Goal: Book appointment/travel/reservation

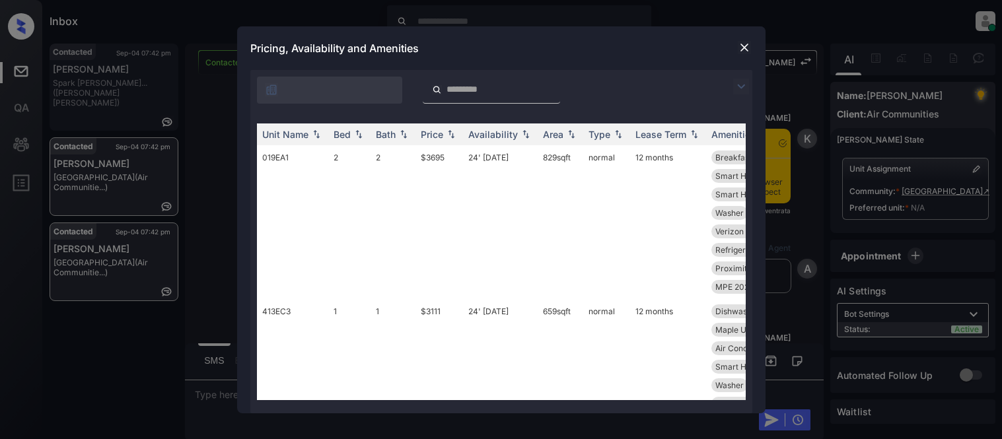
click at [736, 89] on img at bounding box center [741, 87] width 16 height 16
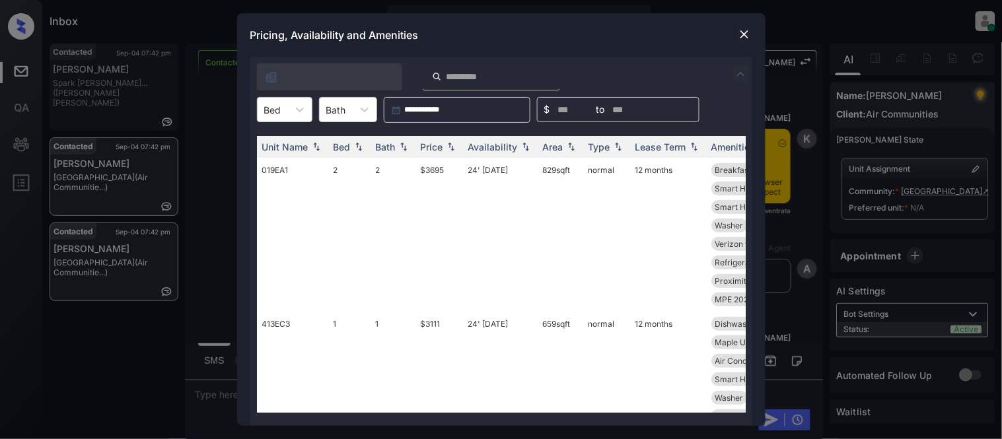
scroll to position [1579, 0]
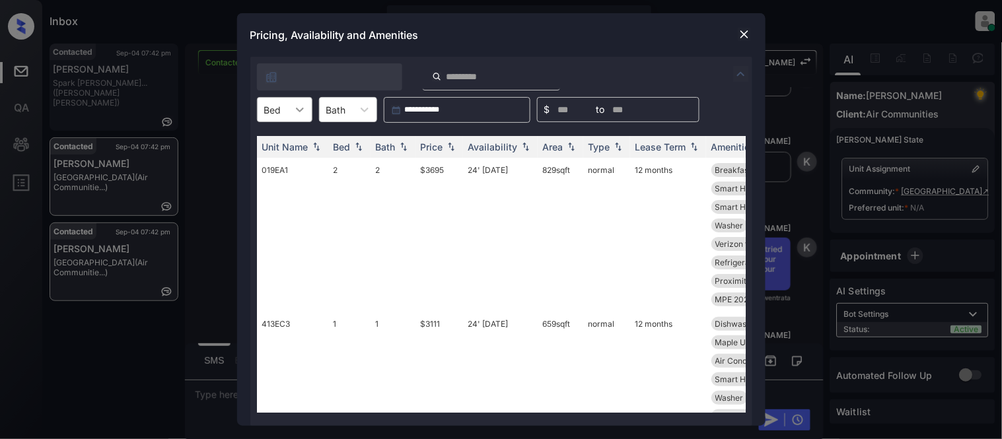
click at [294, 116] on div at bounding box center [300, 110] width 24 height 24
click at [291, 137] on div "1" at bounding box center [284, 142] width 55 height 24
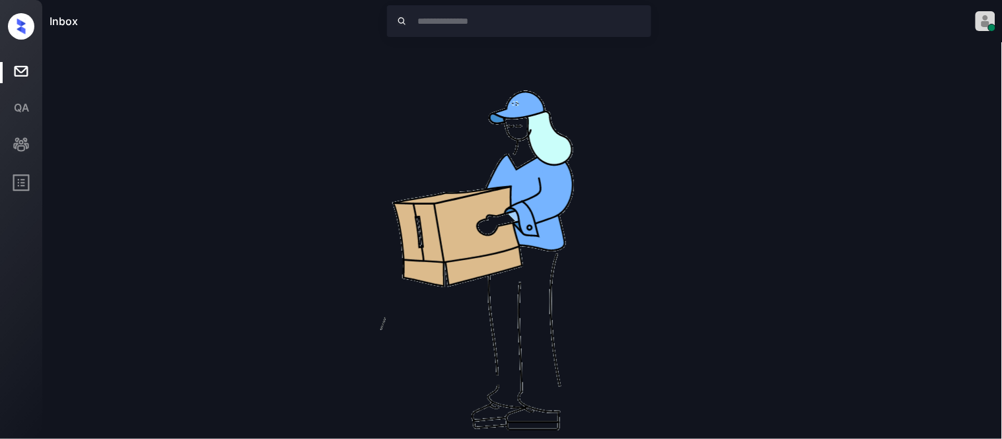
click at [433, 147] on div "Inbox Kristina Cataag Online Set yourself offline Set yourself on break Profile…" at bounding box center [501, 219] width 1002 height 439
click at [627, 137] on img at bounding box center [522, 255] width 423 height 423
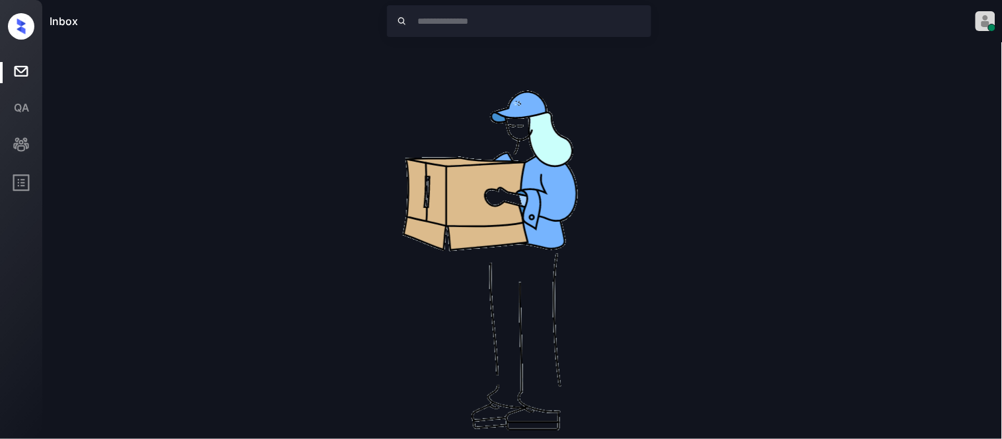
click at [753, 127] on div "No leads are available right now" at bounding box center [523, 262] width 946 height 436
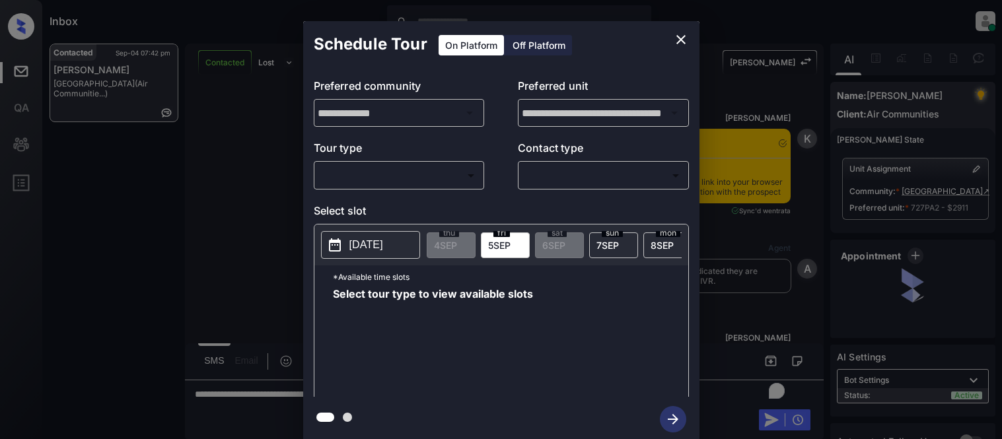
click at [345, 167] on body "Inbox Kristina Cataag Online Set yourself offline Set yourself on break Profile…" at bounding box center [501, 219] width 1002 height 439
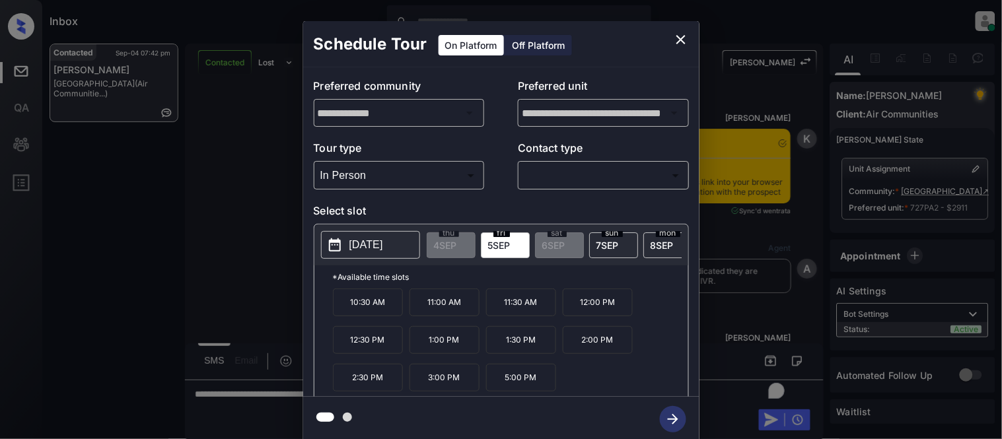
type input "********"
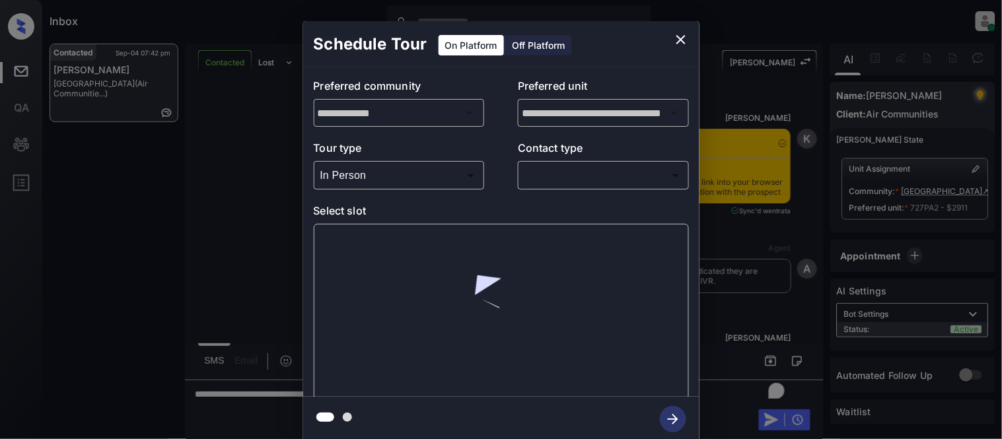
scroll to position [3120, 0]
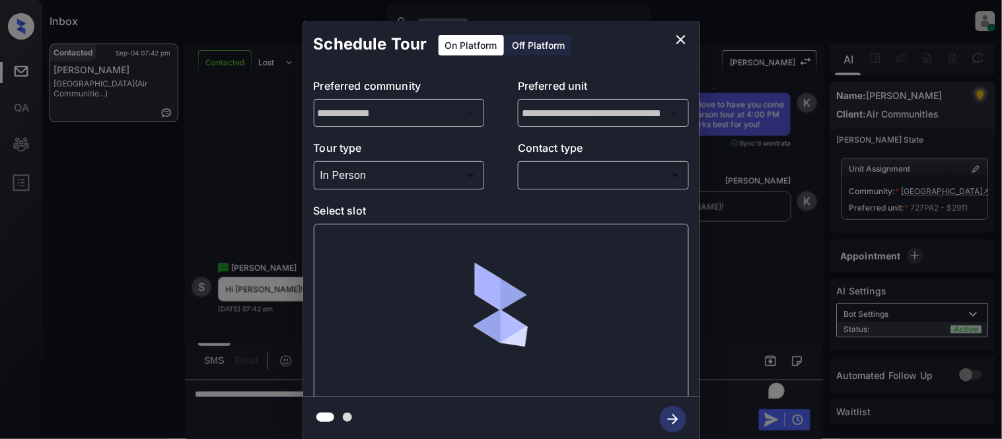
click at [561, 178] on body "Inbox Kristina Cataag Online Set yourself offline Set yourself on break Profile…" at bounding box center [501, 219] width 1002 height 439
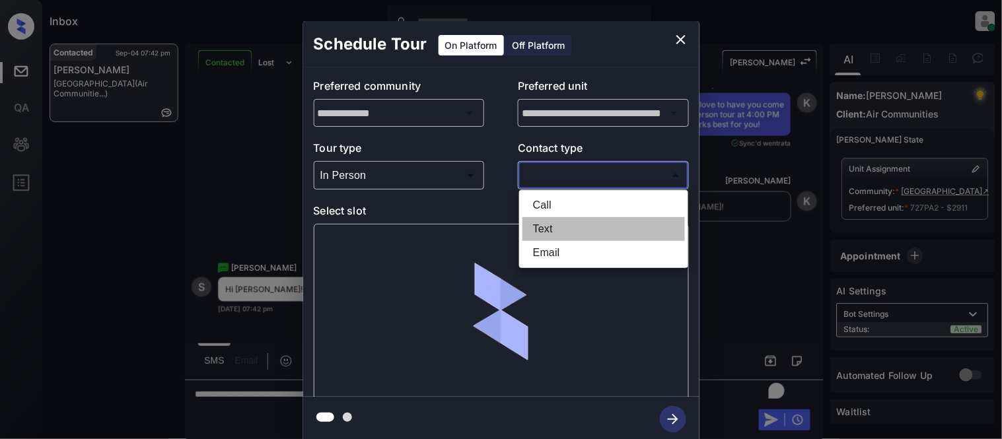
click at [552, 219] on li "Text" at bounding box center [603, 229] width 162 height 24
type input "****"
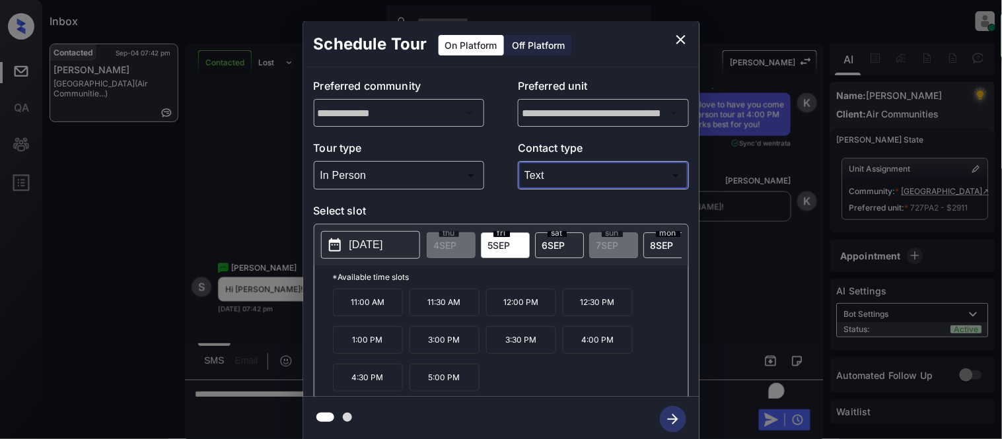
click at [568, 352] on p "4:00 PM" at bounding box center [598, 340] width 70 height 28
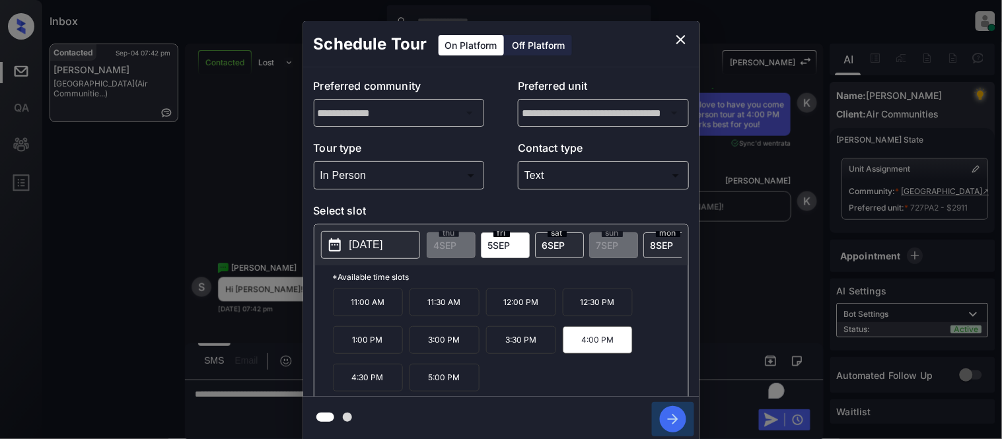
click at [674, 416] on icon "button" at bounding box center [673, 419] width 11 height 11
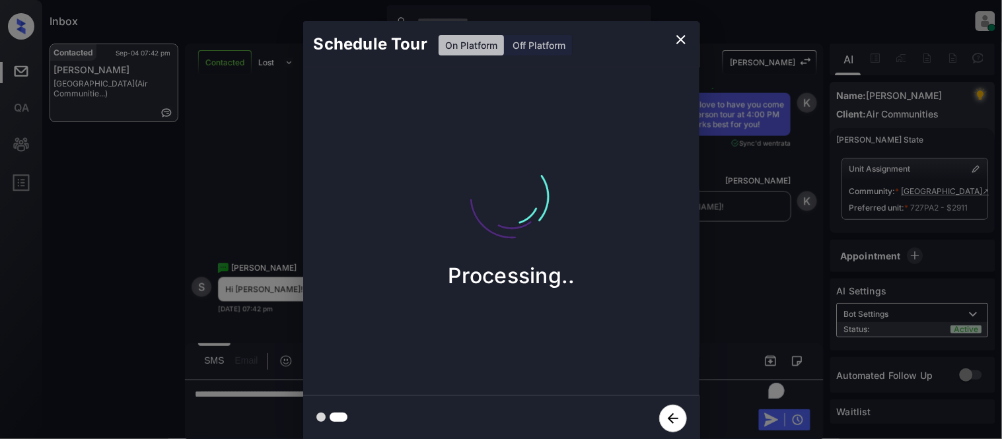
click at [763, 288] on div "Schedule Tour On Platform Off Platform Processing.." at bounding box center [501, 231] width 1002 height 463
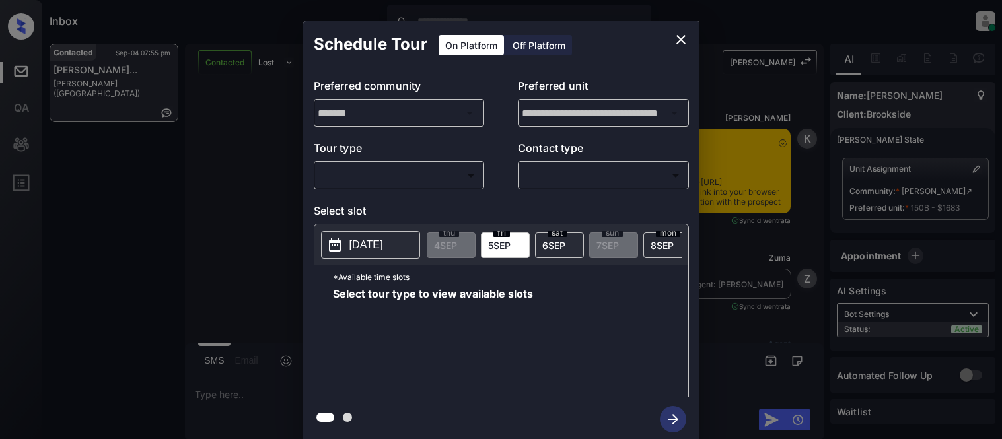
click at [445, 177] on body "Inbox [PERSON_NAME] Cataag Online Set yourself offline Set yourself on break Pr…" at bounding box center [501, 219] width 1002 height 439
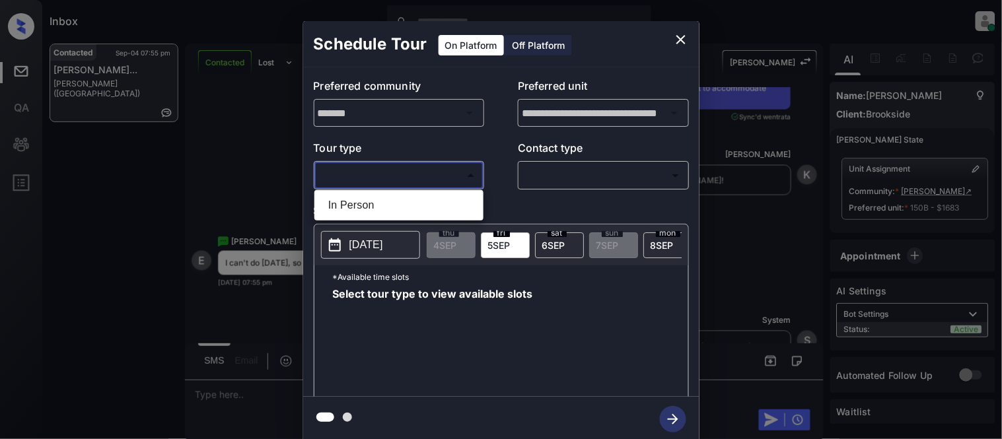
click at [378, 192] on ul "In Person" at bounding box center [398, 205] width 169 height 30
click at [378, 203] on li "In Person" at bounding box center [399, 205] width 162 height 24
type input "********"
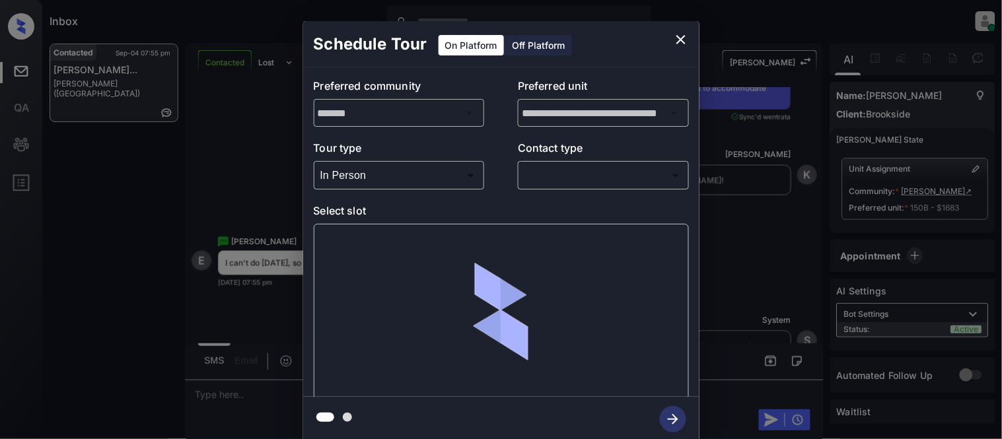
click at [543, 172] on body "Inbox [PERSON_NAME] Cataag Online Set yourself offline Set yourself on break Pr…" at bounding box center [501, 219] width 1002 height 439
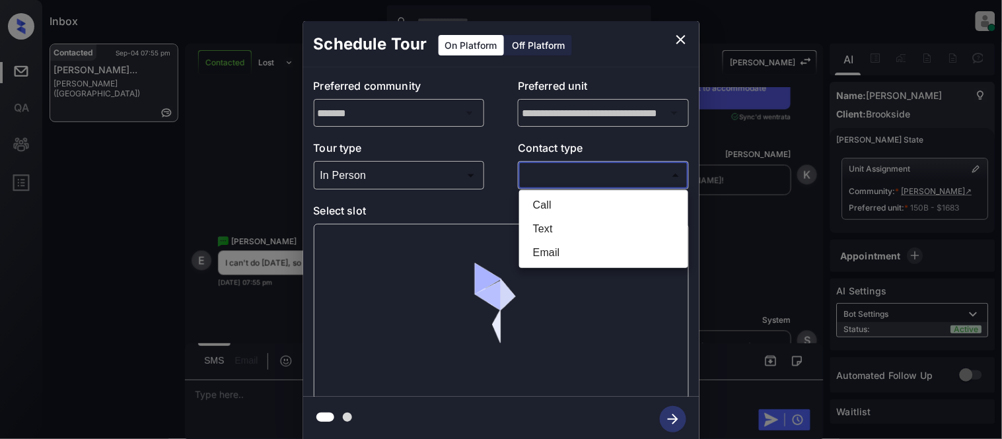
click at [543, 227] on li "Text" at bounding box center [603, 229] width 162 height 24
type input "****"
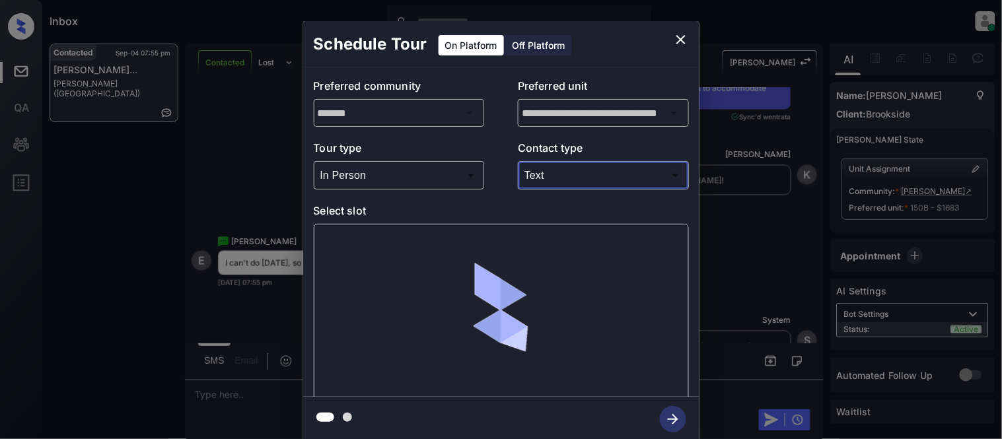
click at [322, 256] on div at bounding box center [501, 312] width 375 height 176
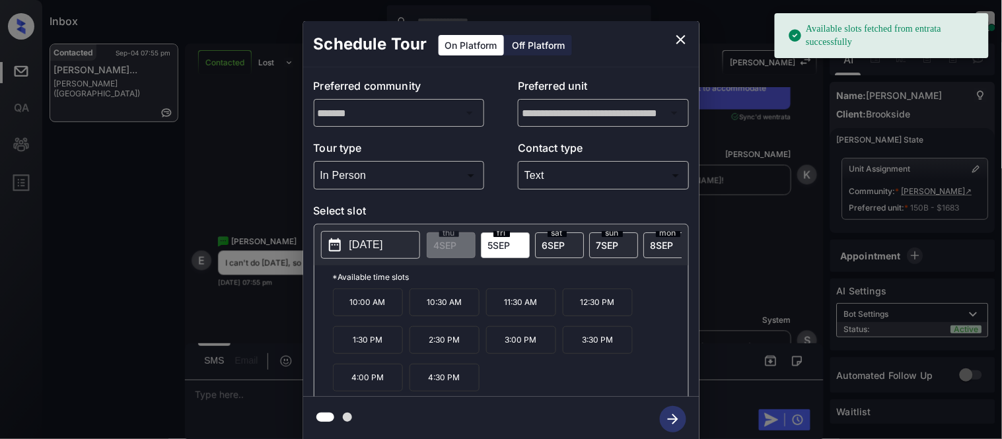
click at [379, 250] on p "[DATE]" at bounding box center [366, 245] width 34 height 16
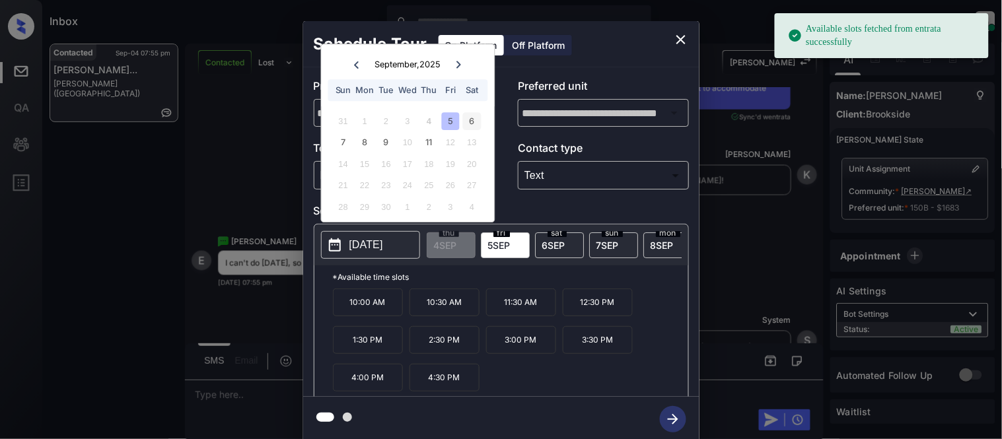
click at [468, 127] on div "6" at bounding box center [472, 121] width 18 height 18
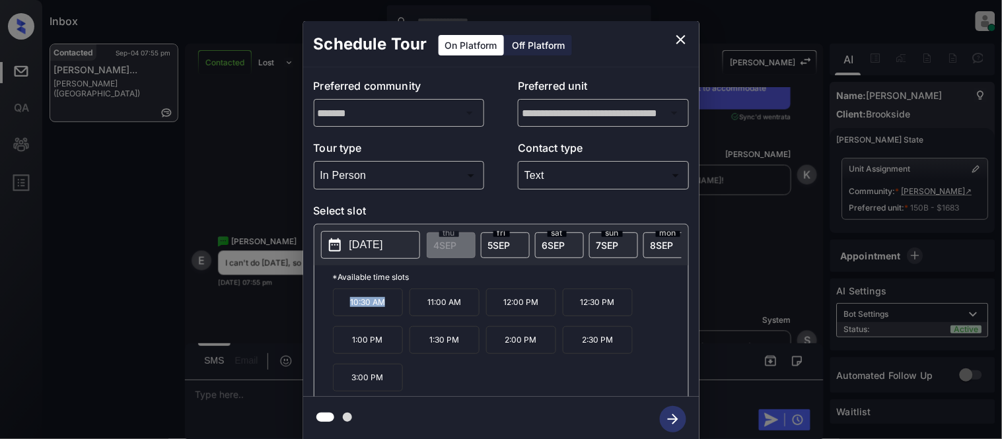
drag, startPoint x: 346, startPoint y: 321, endPoint x: 390, endPoint y: 322, distance: 43.6
click at [390, 316] on p "10:30 AM" at bounding box center [368, 303] width 70 height 28
copy p "10:30 AM"
click at [263, 383] on div "**********" at bounding box center [501, 231] width 1002 height 463
